Goal: Leave review/rating: Leave review/rating

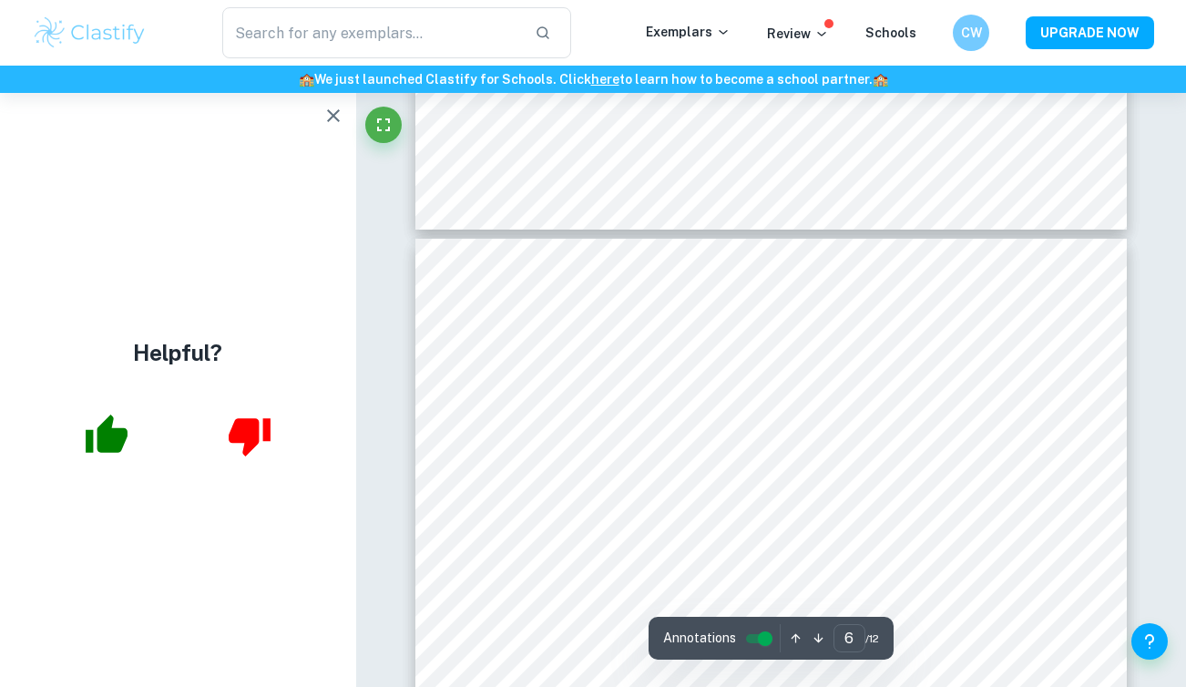
scroll to position [4580, 0]
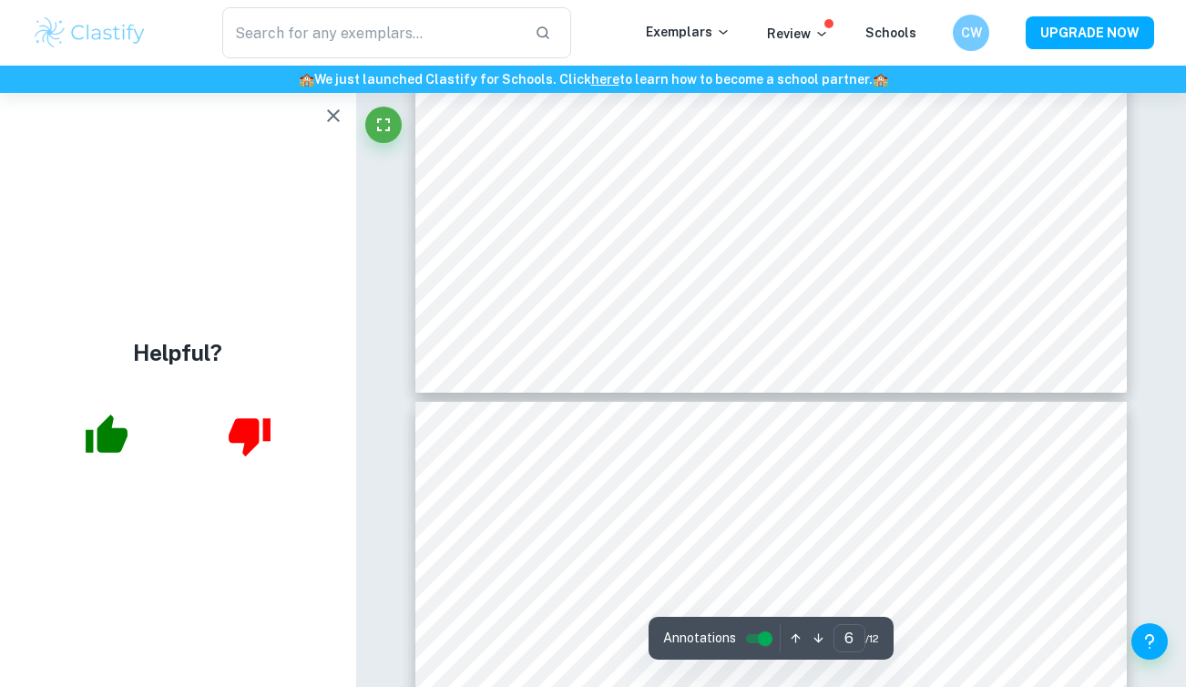
type input "5"
